Goal: Information Seeking & Learning: Learn about a topic

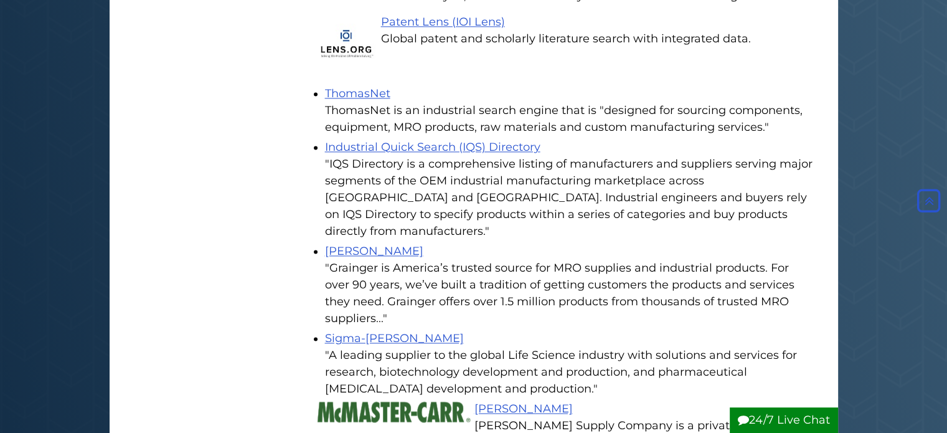
scroll to position [1729, 0]
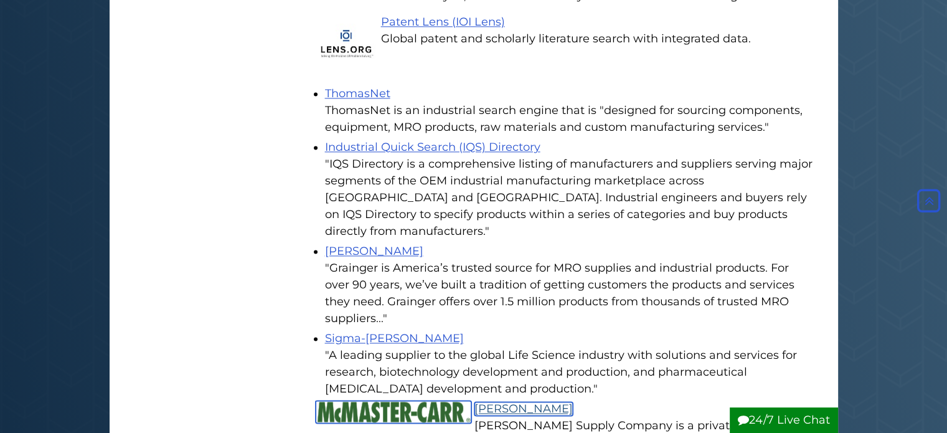
click at [506, 402] on link "[PERSON_NAME]" at bounding box center [524, 409] width 98 height 14
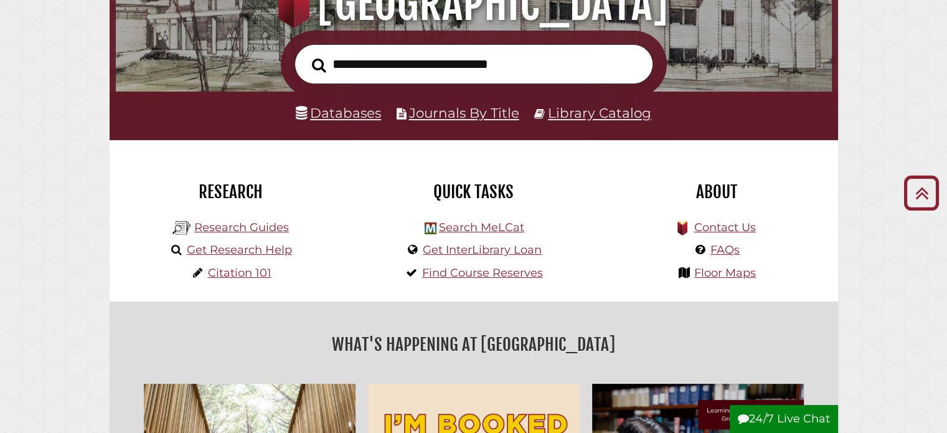
scroll to position [197, 0]
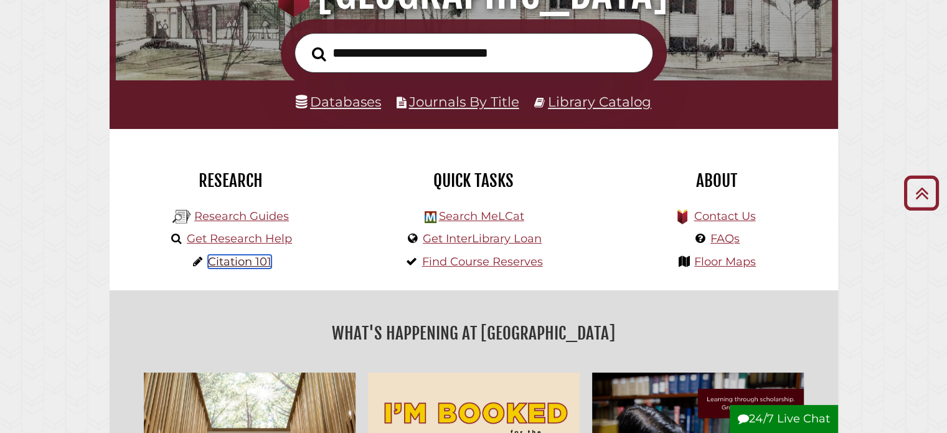
click at [252, 262] on link "Citation 101" at bounding box center [240, 262] width 64 height 14
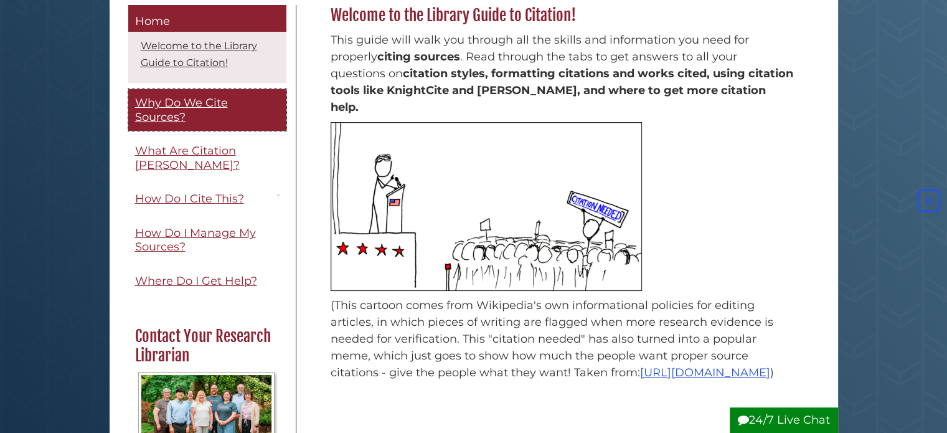
scroll to position [181, 0]
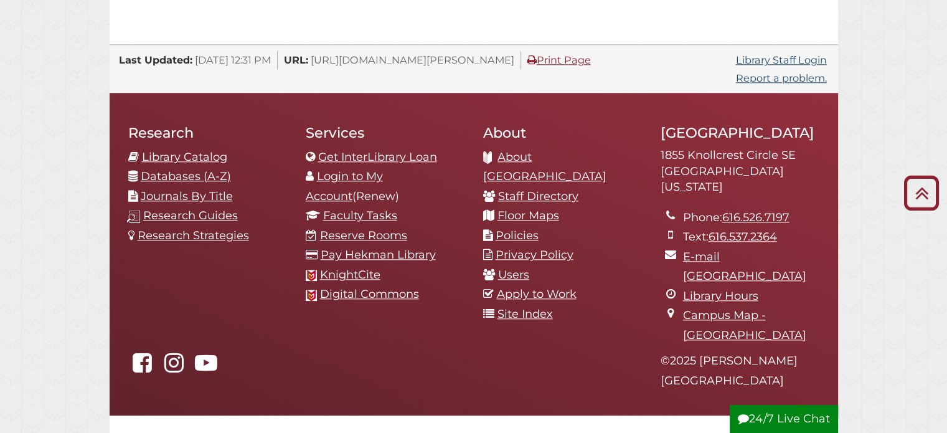
scroll to position [1381, 0]
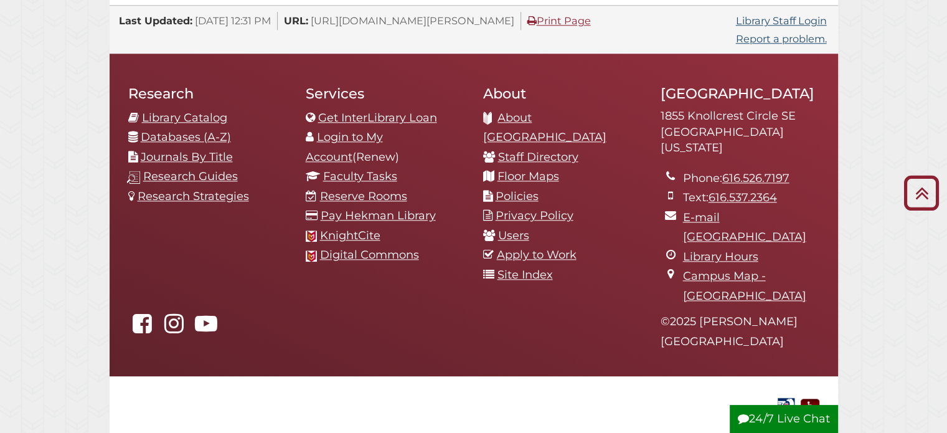
click at [359, 226] on li "KnightCite" at bounding box center [385, 236] width 159 height 20
click at [353, 229] on link "KnightCite" at bounding box center [350, 236] width 60 height 14
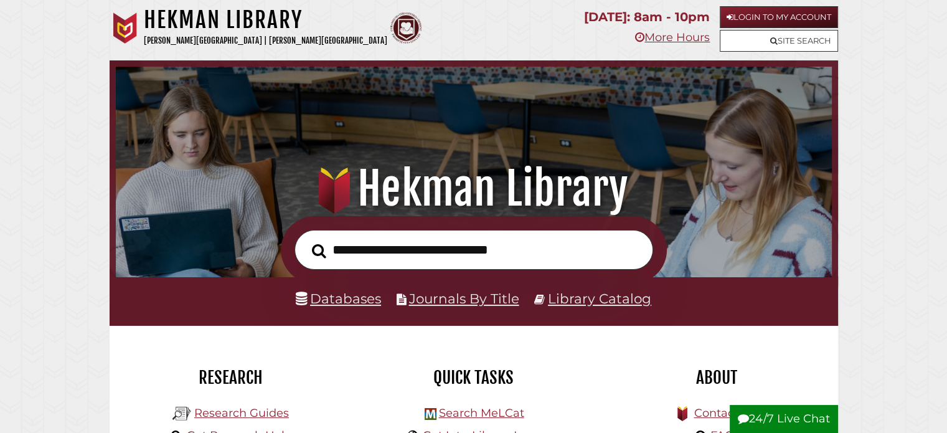
scroll to position [237, 710]
click at [147, 331] on div "Research Research Guides Get Research Help Citation 101" at bounding box center [231, 406] width 243 height 161
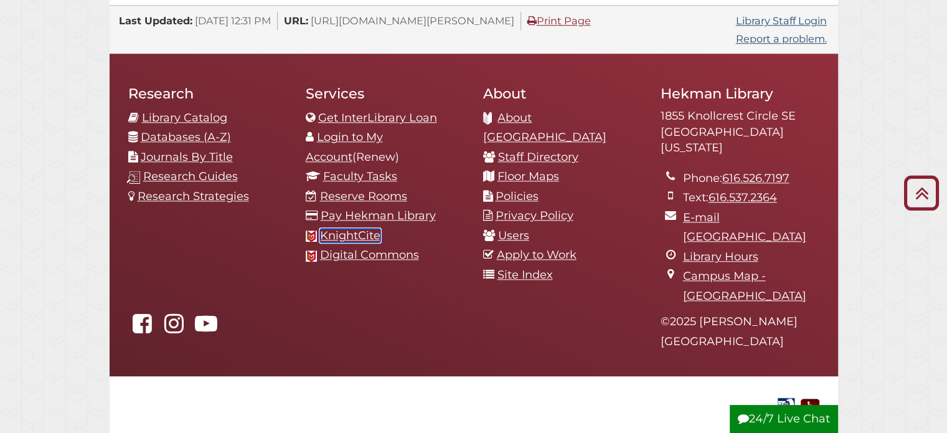
click at [353, 229] on link "KnightCite" at bounding box center [350, 236] width 60 height 14
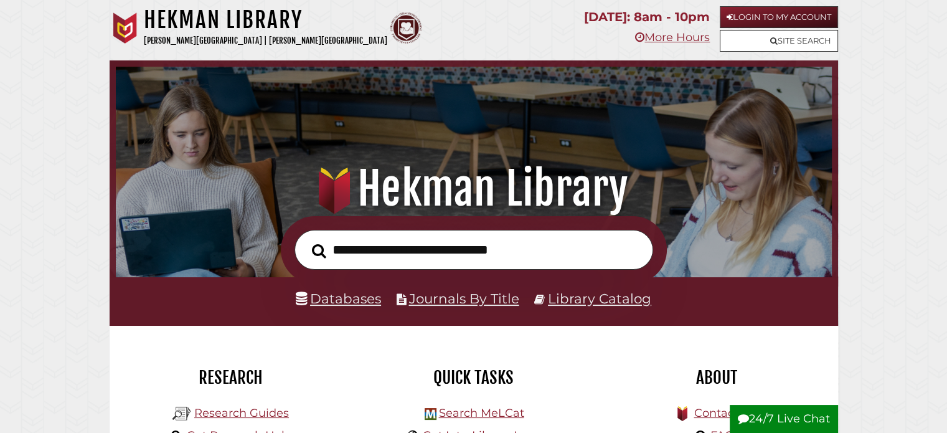
scroll to position [237, 710]
click at [369, 245] on input "text" at bounding box center [474, 250] width 359 height 40
type input "*"
type input "**********"
click at [306, 240] on button "Search" at bounding box center [319, 251] width 27 height 22
